Goal: Task Accomplishment & Management: Manage account settings

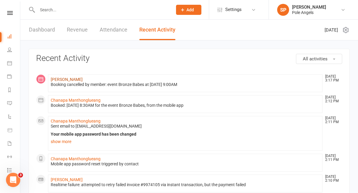
click at [65, 80] on link "[PERSON_NAME]" at bounding box center [67, 79] width 32 height 5
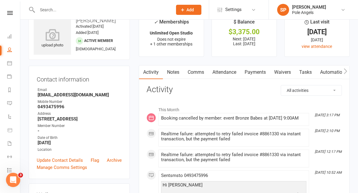
scroll to position [10, 0]
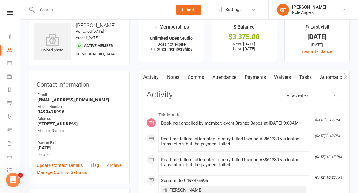
click at [251, 77] on link "Payments" at bounding box center [255, 78] width 30 height 14
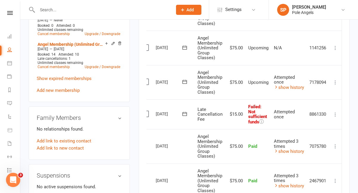
scroll to position [258, 0]
click at [334, 117] on icon at bounding box center [335, 115] width 6 height 6
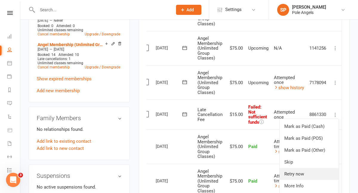
click at [304, 171] on link "Retry now" at bounding box center [308, 174] width 59 height 12
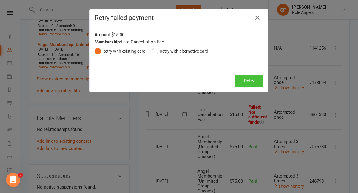
click at [253, 78] on button "Retry" at bounding box center [249, 81] width 29 height 13
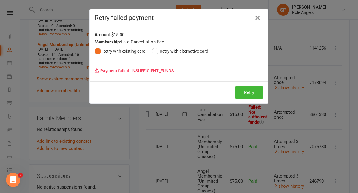
click at [256, 18] on icon "button" at bounding box center [257, 17] width 7 height 7
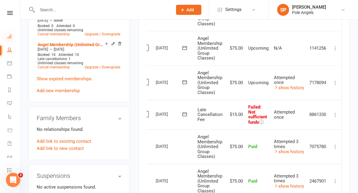
click at [10, 38] on icon at bounding box center [9, 36] width 5 height 5
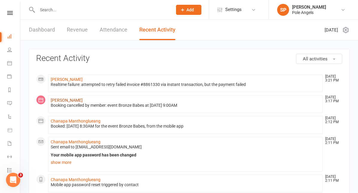
click at [56, 99] on link "[PERSON_NAME]" at bounding box center [67, 100] width 32 height 5
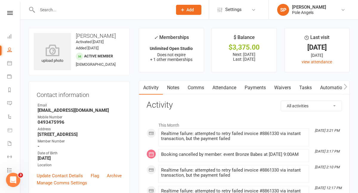
click at [260, 89] on link "Payments" at bounding box center [255, 88] width 30 height 14
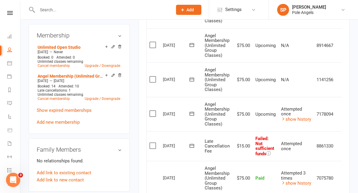
scroll to position [0, 8]
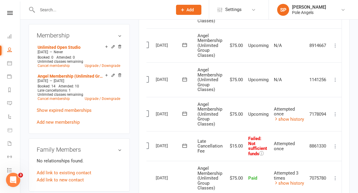
click at [334, 147] on icon at bounding box center [335, 147] width 6 height 6
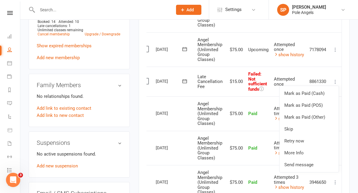
scroll to position [292, 0]
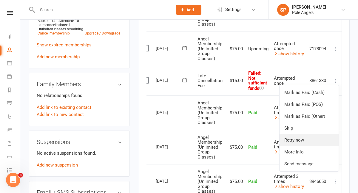
click at [301, 141] on link "Retry now" at bounding box center [308, 140] width 59 height 12
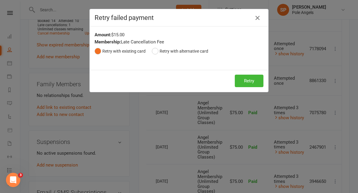
click at [257, 18] on icon "button" at bounding box center [257, 17] width 7 height 7
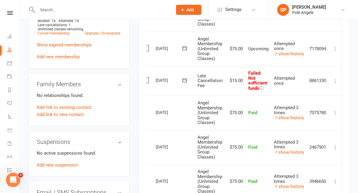
click at [336, 49] on icon at bounding box center [335, 49] width 6 height 6
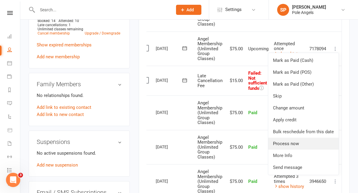
click at [291, 143] on link "Process now" at bounding box center [303, 144] width 70 height 12
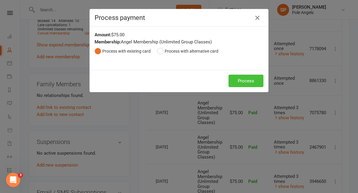
click at [241, 78] on button "Process" at bounding box center [245, 81] width 35 height 13
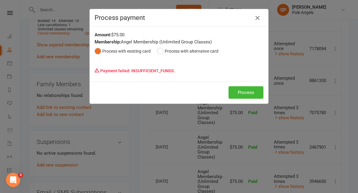
click at [260, 16] on icon "button" at bounding box center [257, 17] width 7 height 7
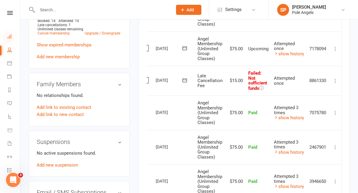
click at [11, 35] on icon at bounding box center [9, 36] width 5 height 5
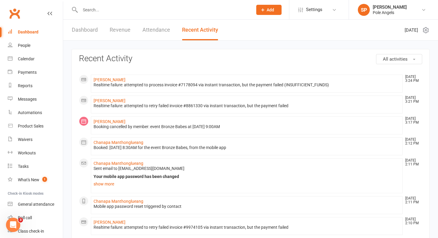
click at [83, 27] on link "Dashboard" at bounding box center [85, 30] width 26 height 21
